Goal: Task Accomplishment & Management: Complete application form

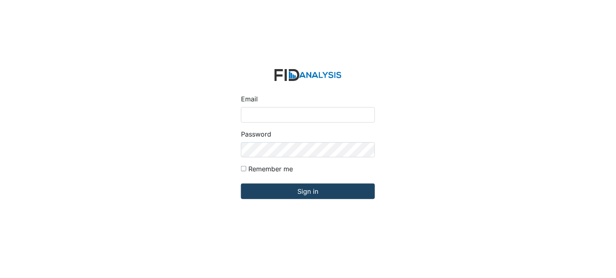
type input "[PERSON_NAME][EMAIL_ADDRESS][DOMAIN_NAME]"
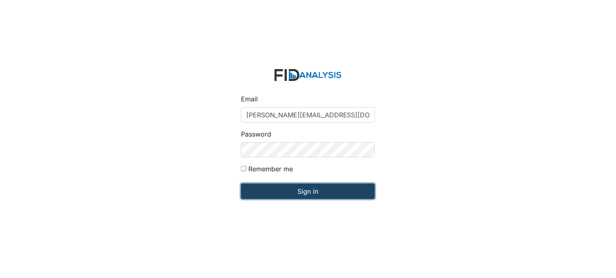
click at [286, 185] on input "Sign in" at bounding box center [308, 191] width 134 height 16
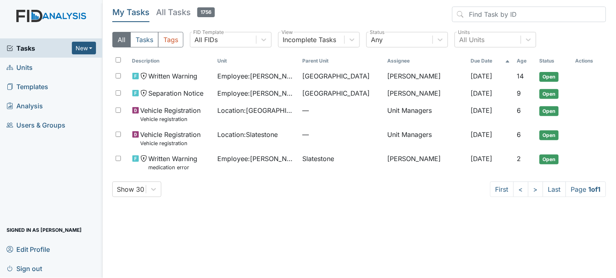
click at [34, 67] on link "Units" at bounding box center [51, 67] width 103 height 19
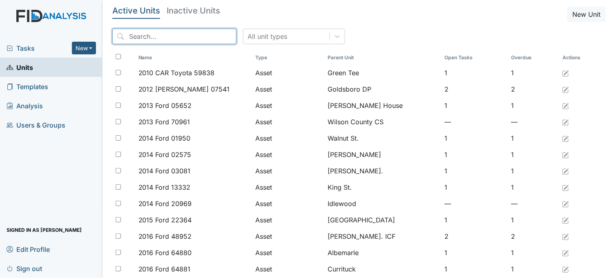
click at [168, 35] on input "search" at bounding box center [174, 37] width 124 height 16
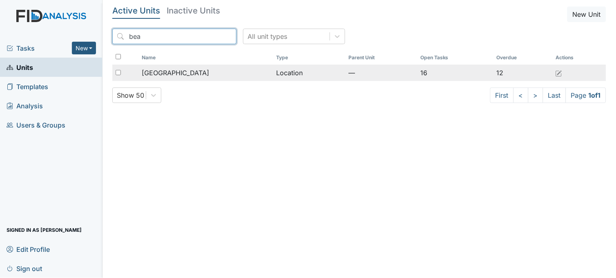
type input "bea"
click at [185, 75] on span "[GEOGRAPHIC_DATA]" at bounding box center [175, 73] width 67 height 10
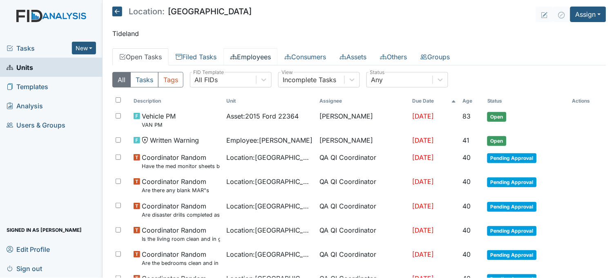
click at [247, 58] on link "Employees" at bounding box center [250, 56] width 54 height 17
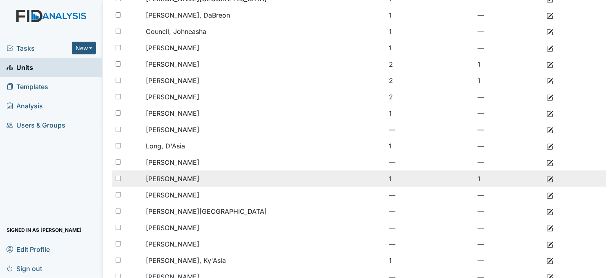
scroll to position [181, 0]
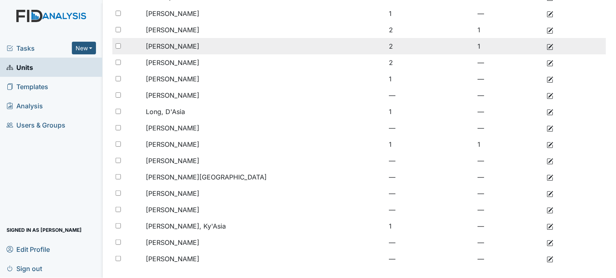
click at [186, 47] on span "[PERSON_NAME]" at bounding box center [172, 46] width 53 height 8
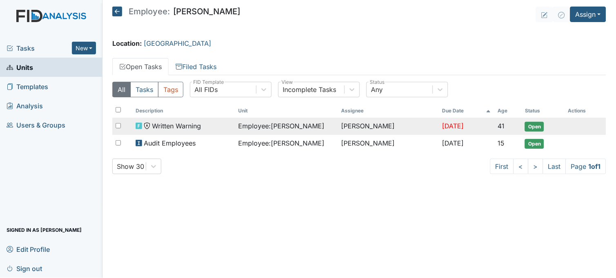
click at [273, 125] on span "Employee : [PERSON_NAME]" at bounding box center [281, 126] width 86 height 10
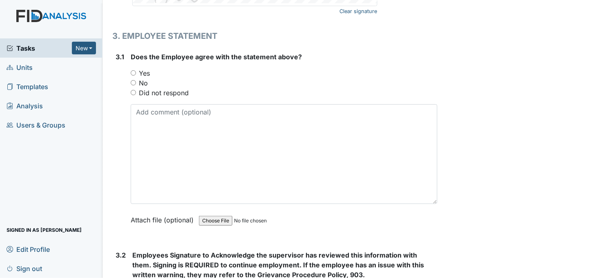
scroll to position [1302, 0]
click at [132, 70] on input "Yes" at bounding box center [133, 72] width 5 height 5
radio input "true"
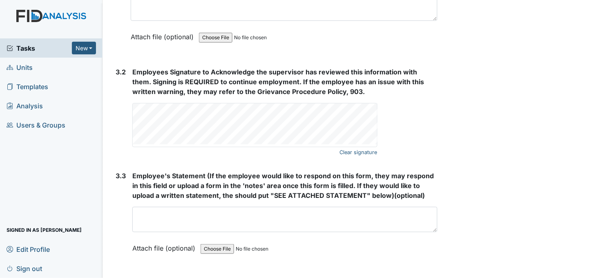
scroll to position [1505, 0]
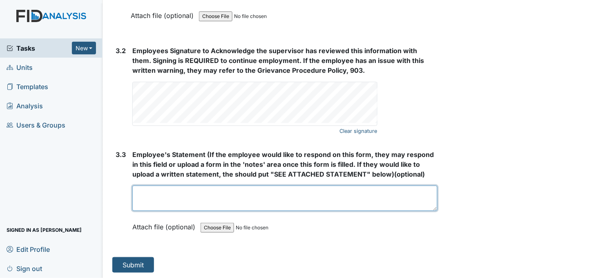
click at [162, 196] on textarea at bounding box center [284, 197] width 305 height 25
type textarea "N/A"
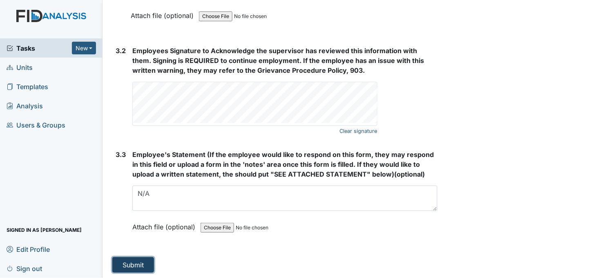
click at [137, 259] on button "Submit" at bounding box center [133, 265] width 42 height 16
click at [142, 261] on button "Submit" at bounding box center [133, 265] width 42 height 16
click at [147, 269] on button "Submit" at bounding box center [133, 265] width 42 height 16
click at [138, 267] on button "Submit" at bounding box center [133, 265] width 42 height 16
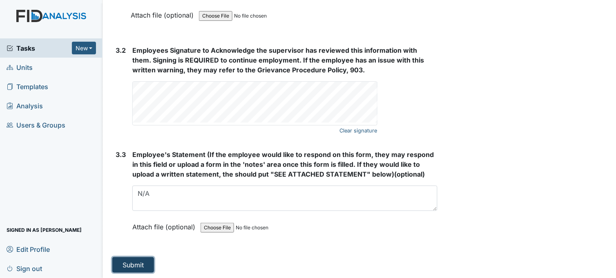
click at [123, 263] on button "Submit" at bounding box center [133, 265] width 42 height 16
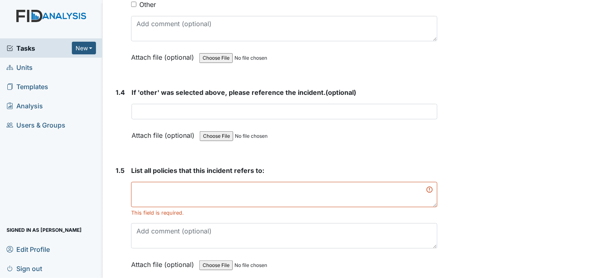
scroll to position [562, 0]
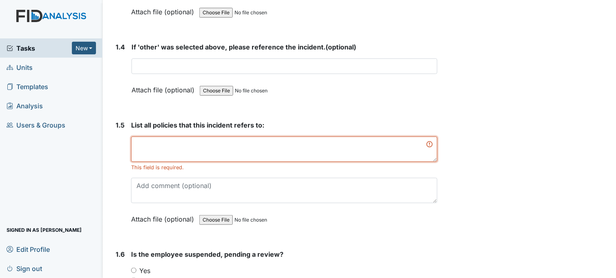
click at [198, 140] on textarea at bounding box center [284, 148] width 306 height 25
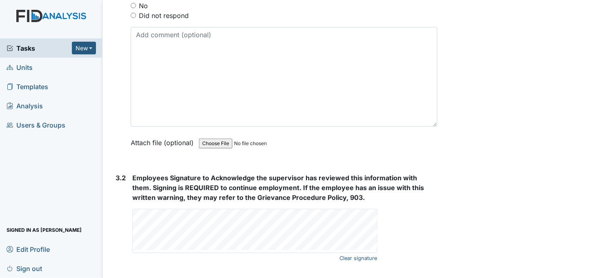
scroll to position [1505, 0]
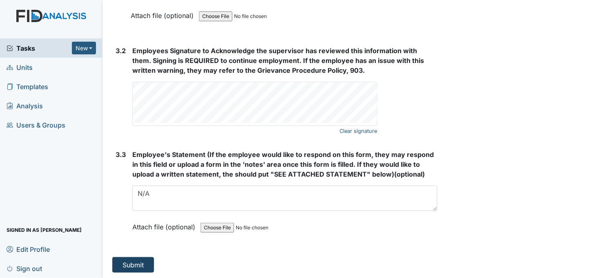
type textarea "medication policy"
click at [132, 266] on button "Submit" at bounding box center [133, 265] width 42 height 16
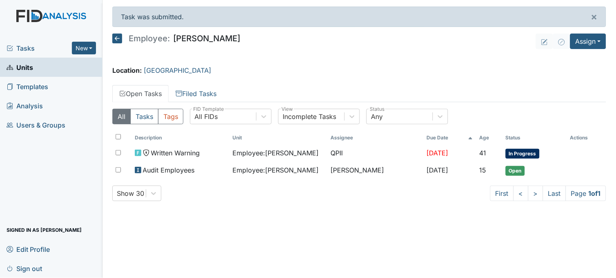
click at [26, 48] on span "Tasks" at bounding box center [39, 48] width 65 height 10
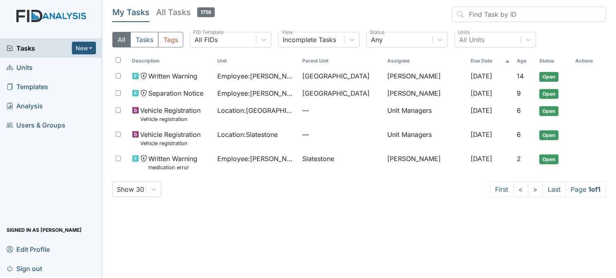
click at [34, 64] on link "Units" at bounding box center [51, 67] width 103 height 19
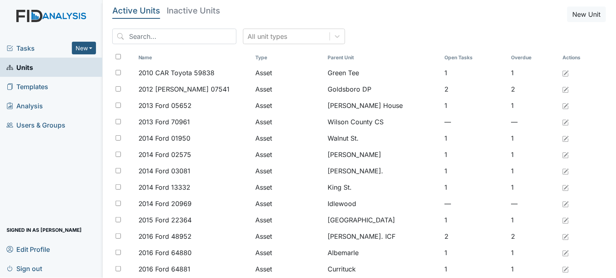
drag, startPoint x: 165, startPoint y: 18, endPoint x: 156, endPoint y: 33, distance: 17.9
click at [156, 33] on input "search" at bounding box center [174, 37] width 124 height 16
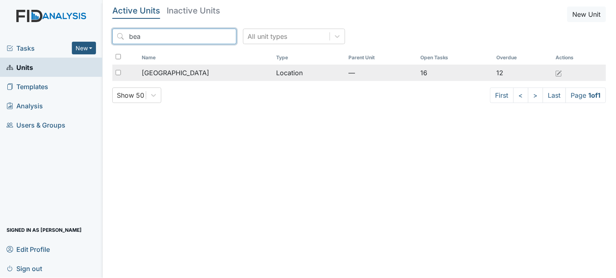
type input "bea"
click at [165, 70] on span "[GEOGRAPHIC_DATA]" at bounding box center [175, 73] width 67 height 10
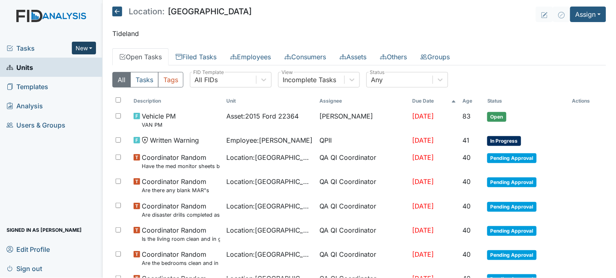
click at [85, 46] on button "New" at bounding box center [84, 48] width 25 height 13
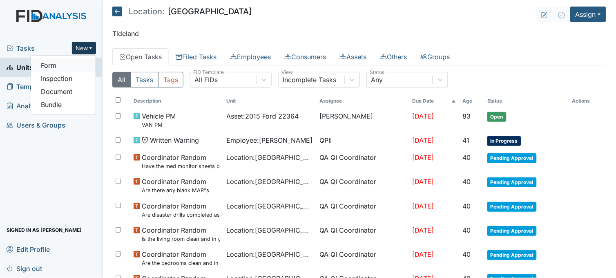
click at [68, 66] on link "Form" at bounding box center [63, 65] width 65 height 13
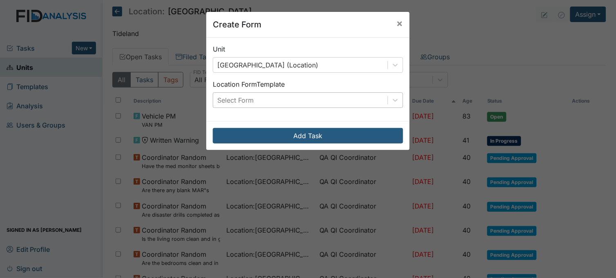
click at [275, 101] on div "Select Form" at bounding box center [300, 100] width 174 height 15
click at [397, 22] on span "×" at bounding box center [400, 23] width 7 height 12
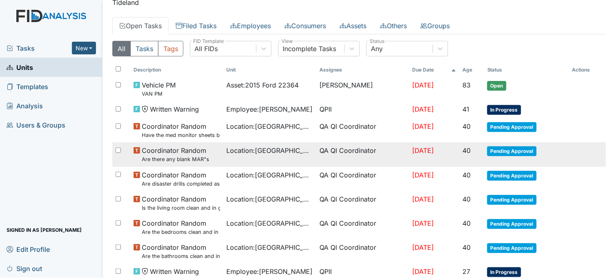
scroll to position [91, 0]
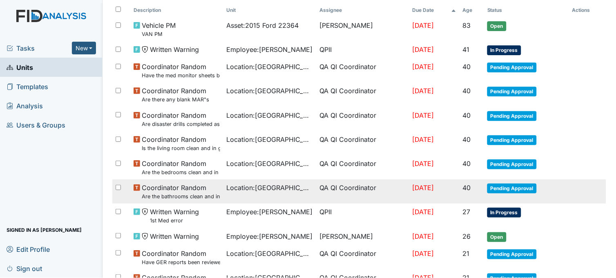
click at [266, 191] on span "Location : [GEOGRAPHIC_DATA]" at bounding box center [270, 188] width 86 height 10
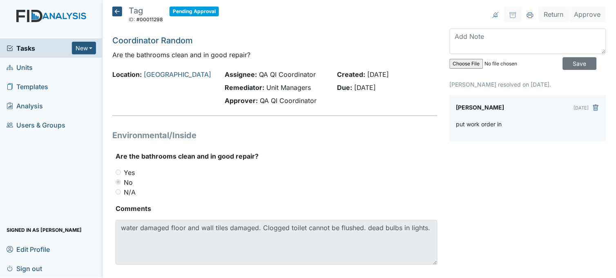
click at [114, 11] on icon at bounding box center [117, 12] width 10 height 10
